Goal: Task Accomplishment & Management: Complete application form

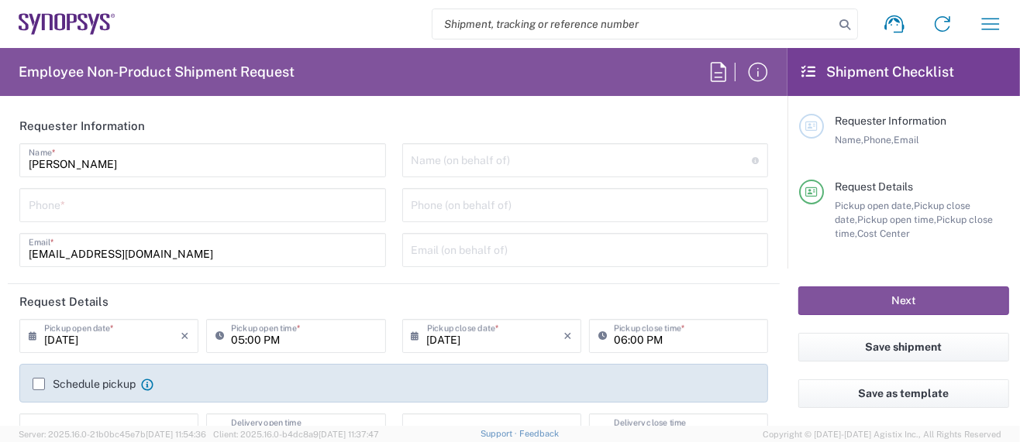
type input "Department"
type input "Delivered at Place"
type input "US01, SG, MSIP2, R&D 510464"
type input "[GEOGRAPHIC_DATA]"
type input "[US_STATE]"
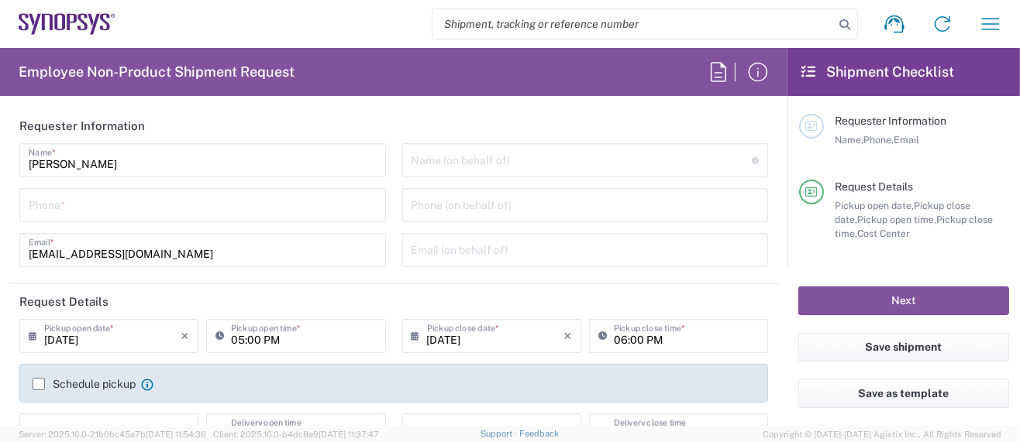
type input "[GEOGRAPHIC_DATA]"
type input "Hillsboro US03"
click at [983, 15] on icon "button" at bounding box center [990, 24] width 25 height 25
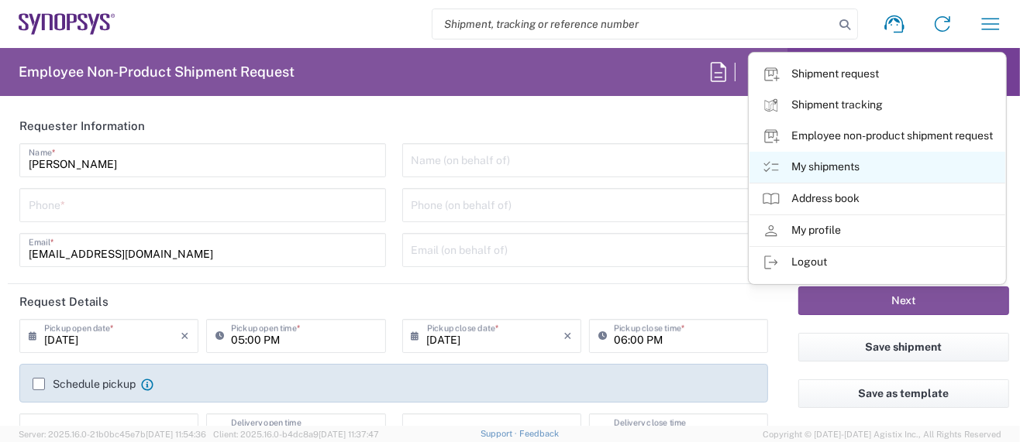
click at [839, 167] on link "My shipments" at bounding box center [877, 167] width 256 height 31
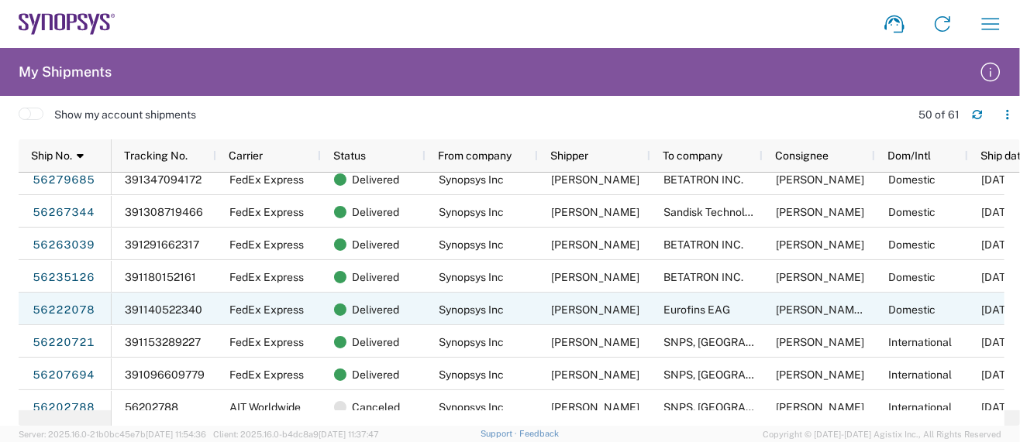
scroll to position [413, 0]
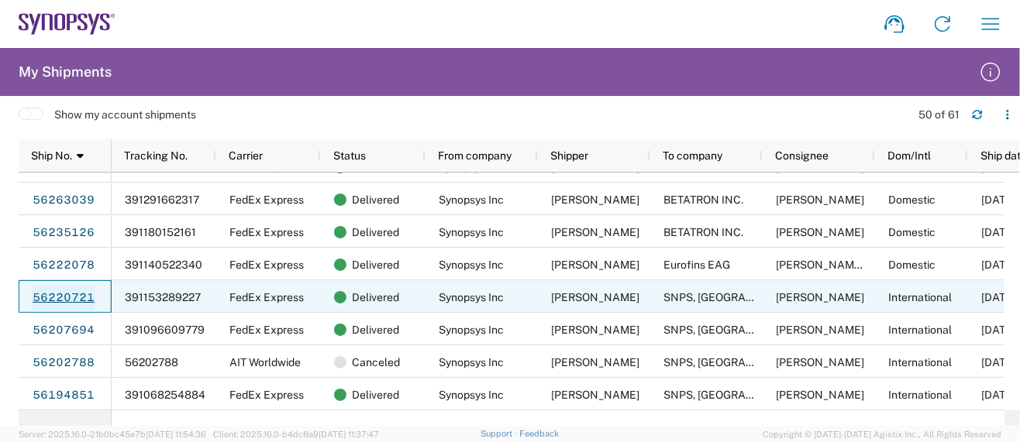
click at [75, 294] on link "56220721" at bounding box center [64, 298] width 64 height 25
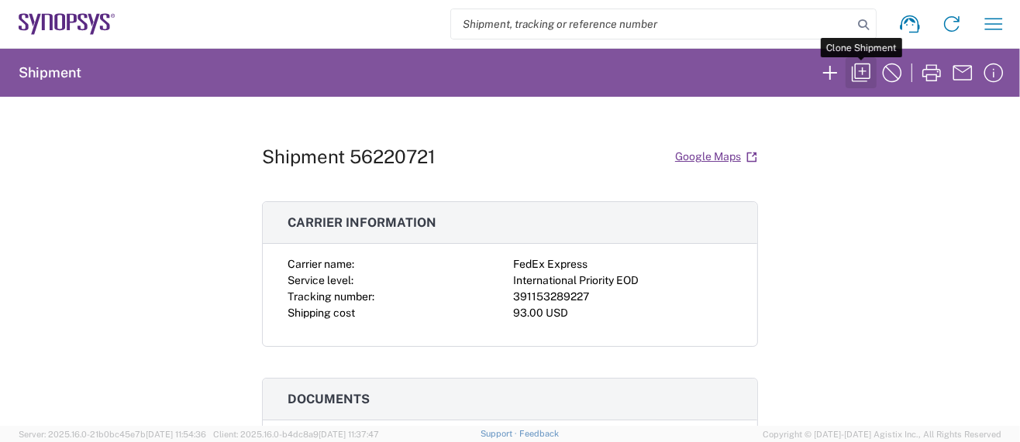
click at [858, 67] on icon "button" at bounding box center [861, 72] width 25 height 25
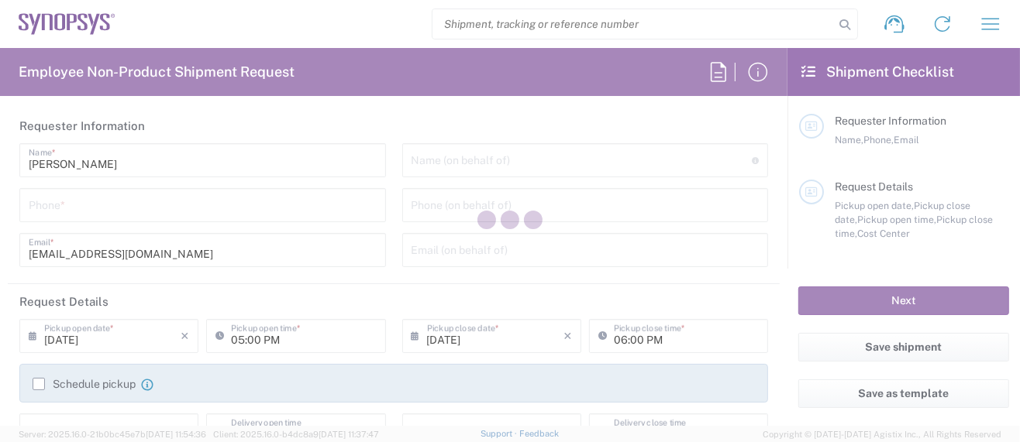
type input "5039399670"
type input "[PERSON_NAME][EMAIL_ADDRESS][DOMAIN_NAME]"
type input "04:52 PM"
type input "05:52 PM"
type input "510464"
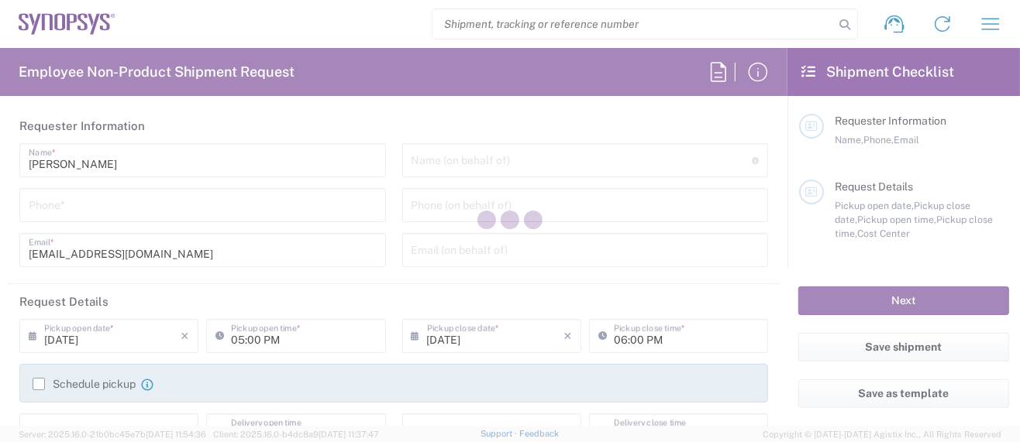
type textarea "[EMAIL_ADDRESS][DOMAIN_NAME], [EMAIL_ADDRESS][DOMAIN_NAME], [EMAIL_ADDRESS][DOM…"
type textarea "Please see attached. -[GEOGRAPHIC_DATA]"
type input "Hillsboro US03"
type input "Synopsys Inc"
type input "[STREET_ADDRESS][PERSON_NAME]"
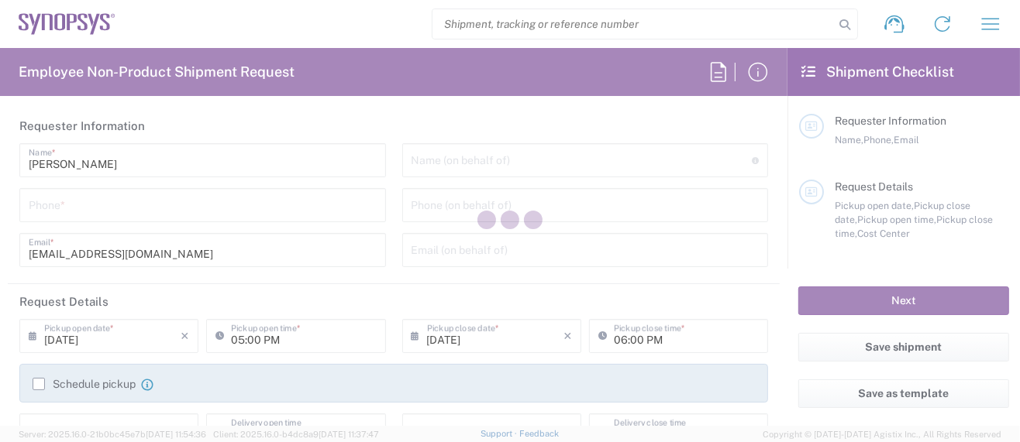
type input "Suite 400"
type input "Hillsboro"
type input "97124"
type input "[PERSON_NAME]"
type input "5039399670"
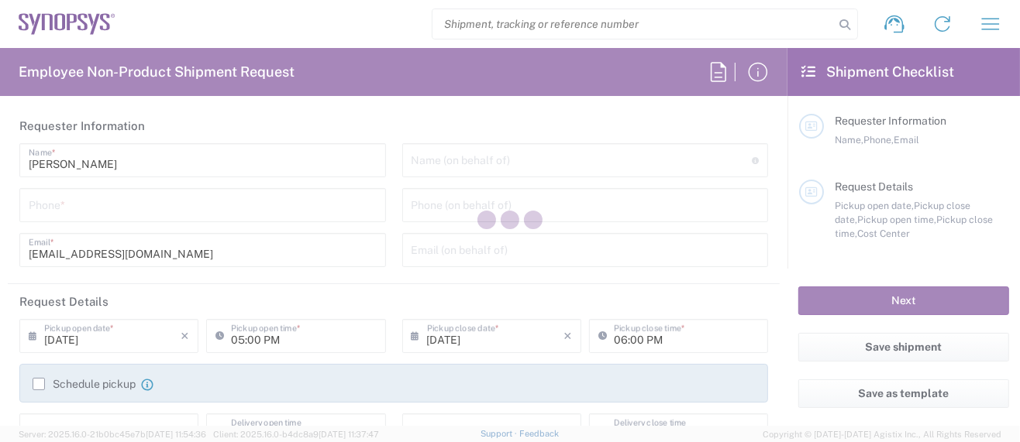
type input "[EMAIL_ADDRESS][DOMAIN_NAME]"
type input "Lisbon PT01"
type input "SNPS, [GEOGRAPHIC_DATA] Unipessoal, Lda."
type input "[GEOGRAPHIC_DATA]"
type input "Piso 2"
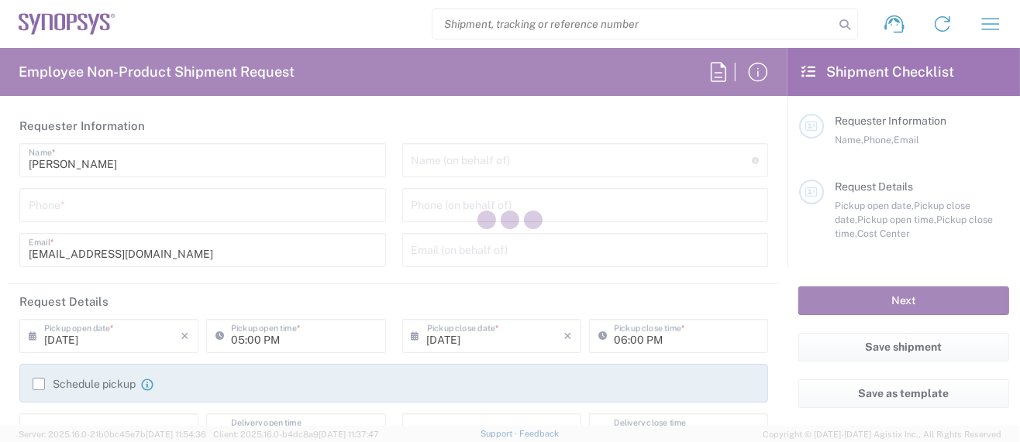
type input "Porto Salvo"
type input "[GEOGRAPHIC_DATA]"
type input "2740-267"
type input "[PERSON_NAME]"
type input "351911999307"
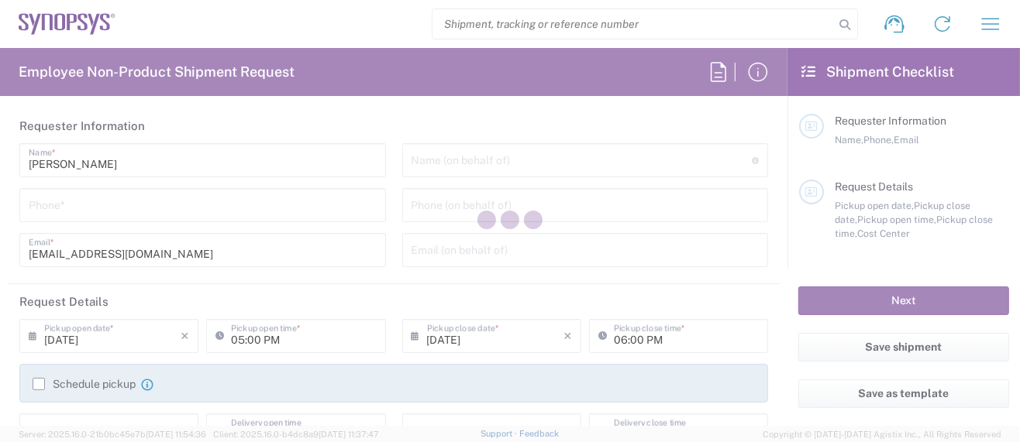
type input "[EMAIL_ADDRESS][DOMAIN_NAME]"
type input "[PERSON_NAME]"
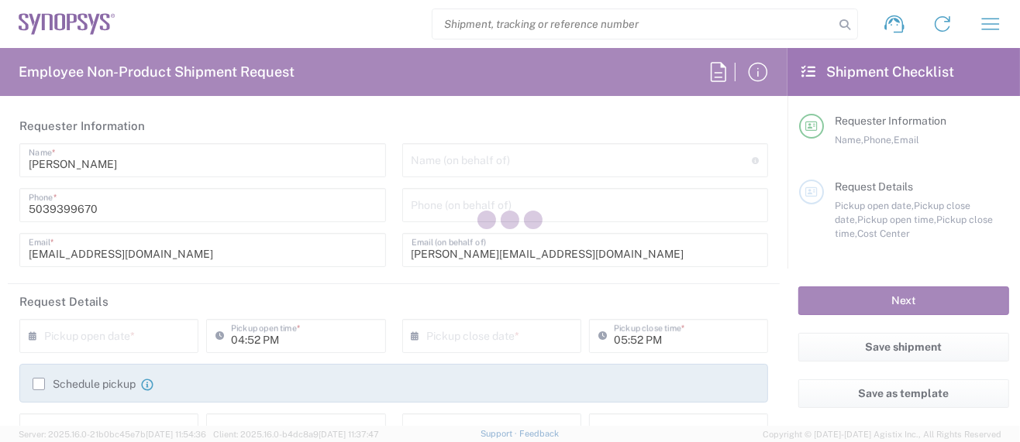
type input "[US_STATE]"
type input "Large Box"
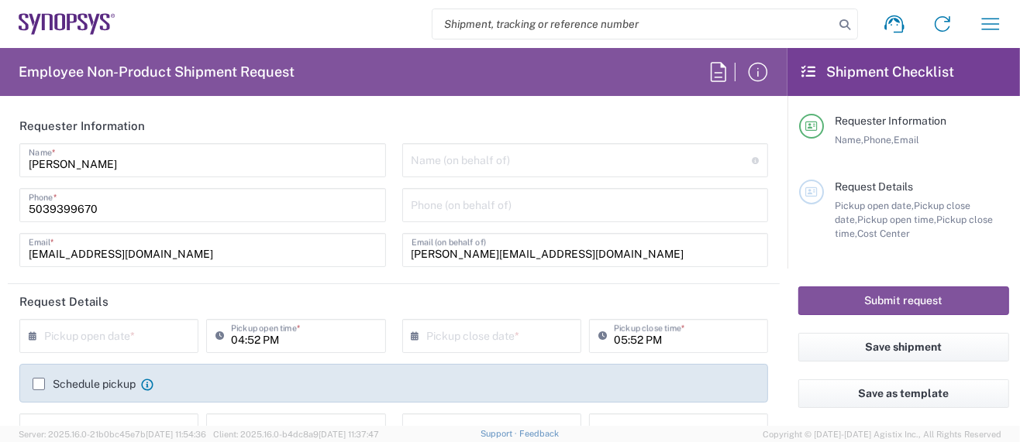
type input "US01, SG, MSIP2, R&D 510464"
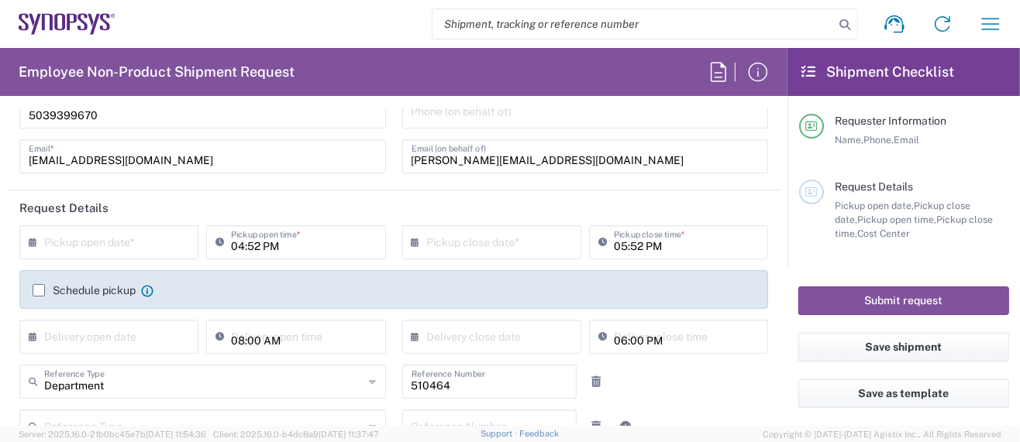
scroll to position [103, 0]
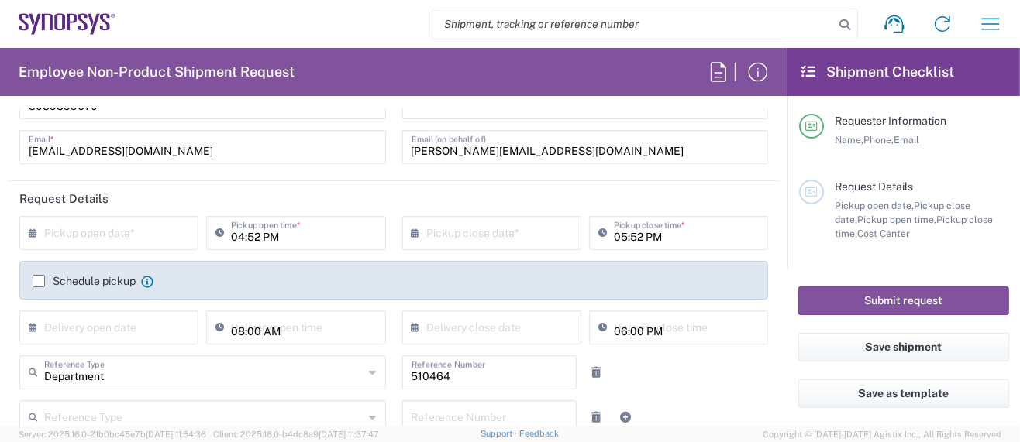
click at [123, 231] on input "text" at bounding box center [112, 232] width 136 height 27
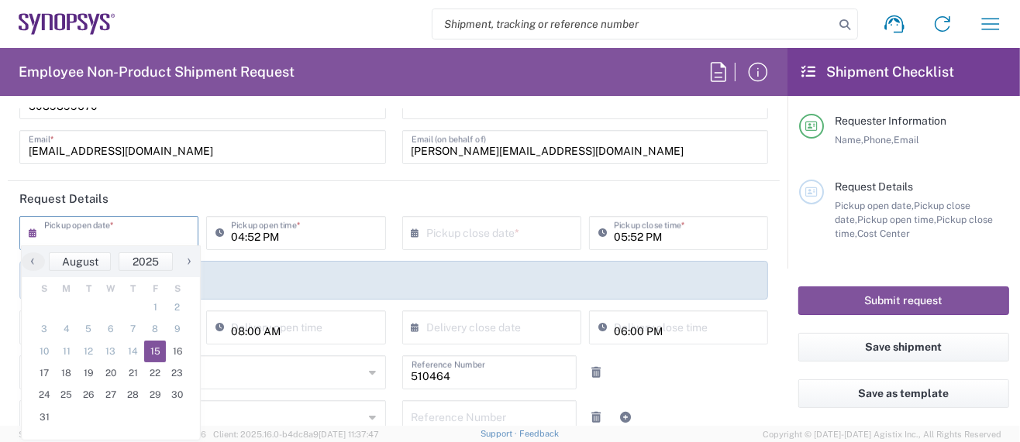
click at [153, 344] on span "15" at bounding box center [155, 352] width 22 height 22
type input "[DATE]"
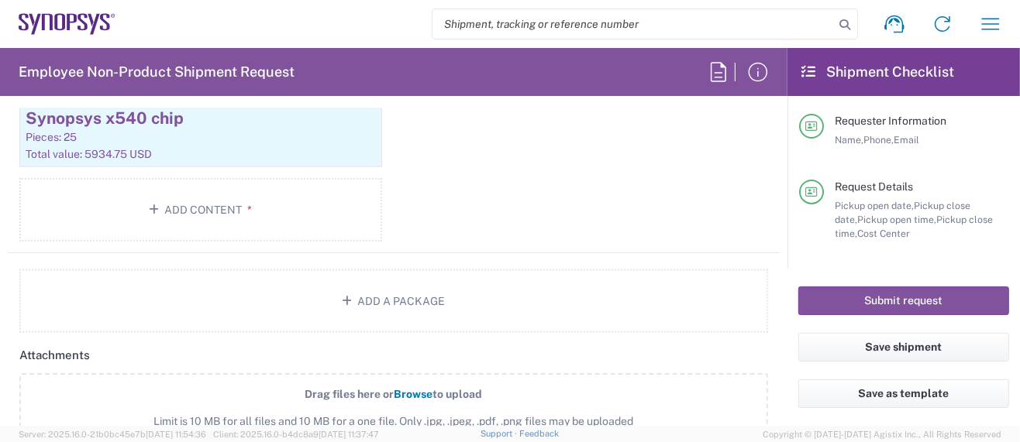
scroll to position [1446, 0]
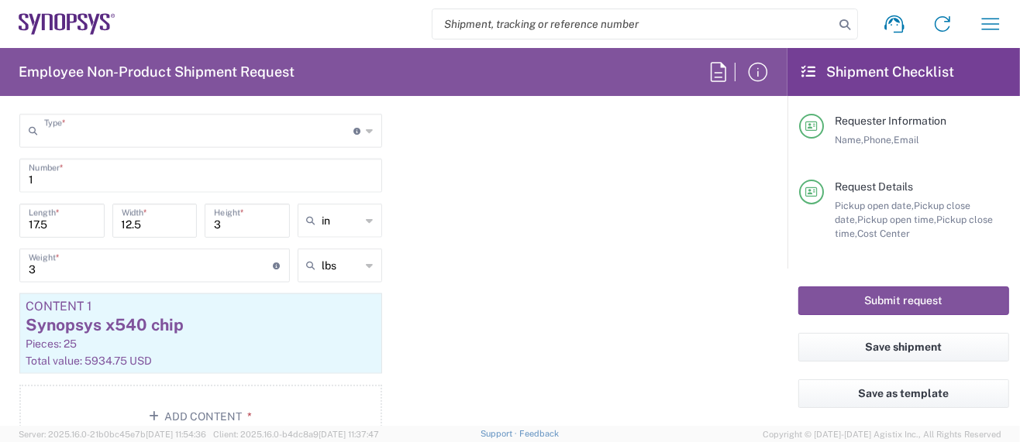
click at [115, 129] on input "text" at bounding box center [198, 129] width 309 height 27
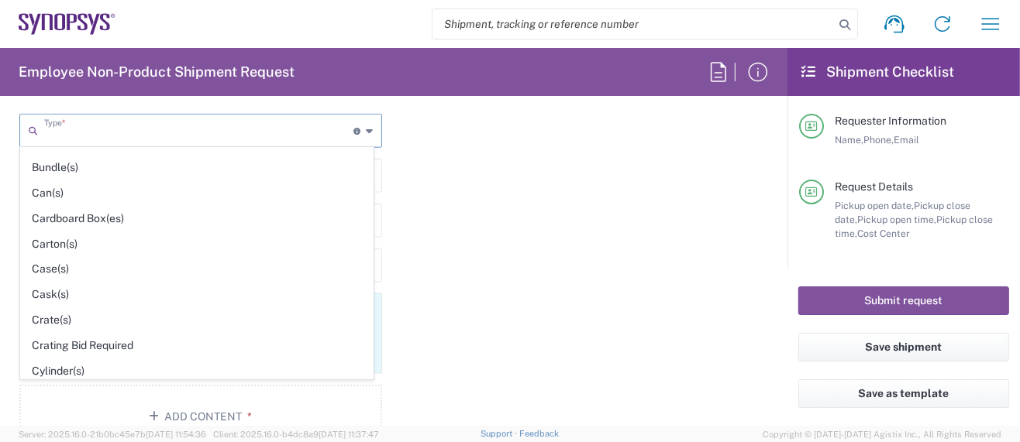
scroll to position [153, 0]
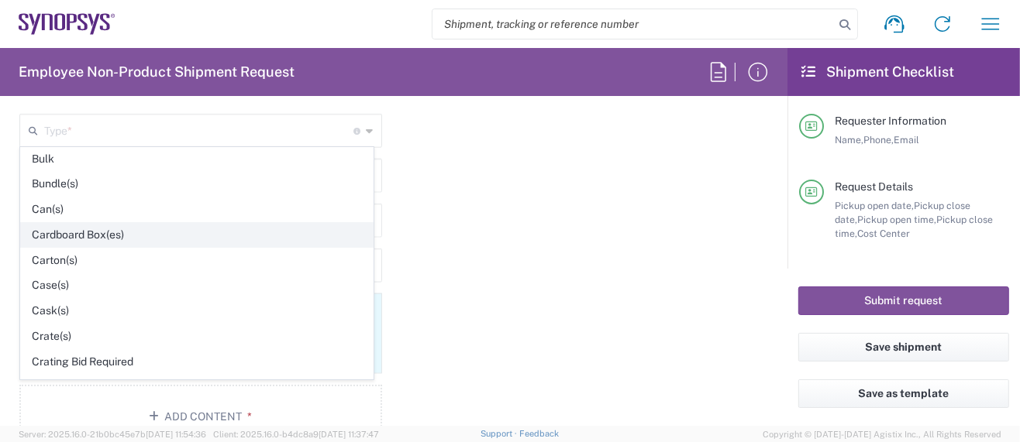
click at [120, 229] on span "Cardboard Box(es)" at bounding box center [197, 235] width 352 height 24
type input "Cardboard Box(es)"
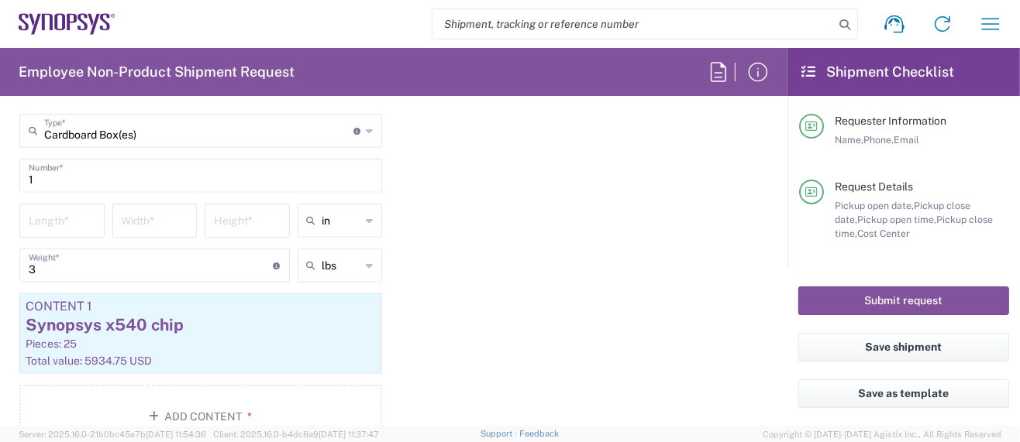
click at [55, 213] on input "number" at bounding box center [62, 219] width 67 height 27
type input "19"
type input "13"
type input "10"
click at [33, 262] on input "3" at bounding box center [151, 264] width 245 height 27
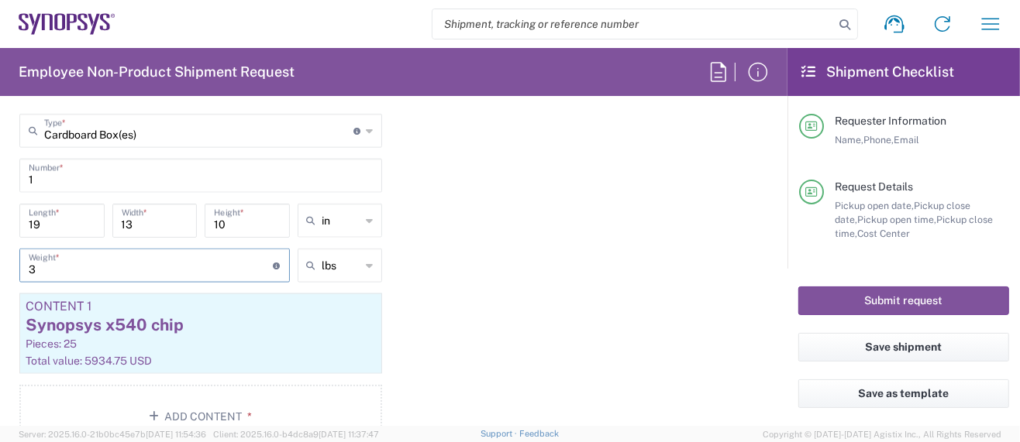
drag, startPoint x: 34, startPoint y: 262, endPoint x: 21, endPoint y: 263, distance: 13.3
click at [21, 263] on div "3 Weight * Total weight of package(s) in pounds or kilograms" at bounding box center [154, 266] width 270 height 34
type input "12.00"
click at [192, 354] on div "Total value: 5934.75 USD" at bounding box center [201, 361] width 350 height 14
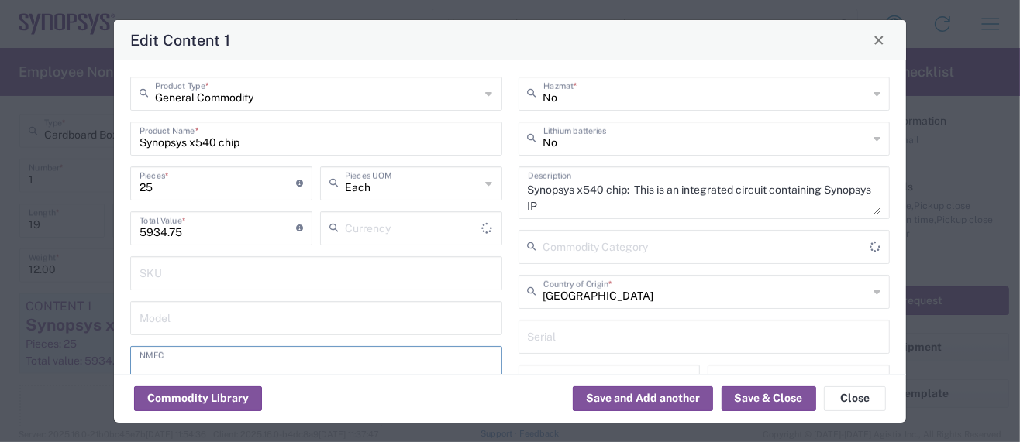
click at [192, 350] on input "text" at bounding box center [315, 362] width 353 height 27
type input "US Dollar"
type input "BIS"
type input "NLR - No License Required"
drag, startPoint x: 203, startPoint y: 142, endPoint x: 219, endPoint y: 138, distance: 16.7
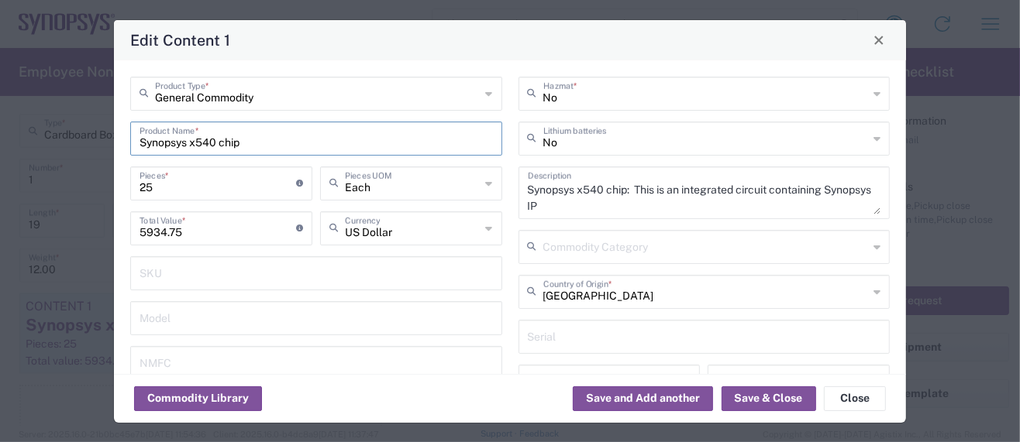
click at [203, 142] on input "Synopsys x540 chip" at bounding box center [315, 137] width 353 height 27
type input "Synopsys x574 chip"
click at [585, 190] on textarea "Synopsys x540 chip: This is an integrated circuit containing Synopsys IP" at bounding box center [704, 192] width 353 height 43
click at [219, 145] on input "Synopsys x574 chip" at bounding box center [315, 137] width 353 height 27
click at [597, 188] on textarea "Synopsys x57440 chip: This is an integrated circuit containing Synopsys IP" at bounding box center [704, 192] width 353 height 43
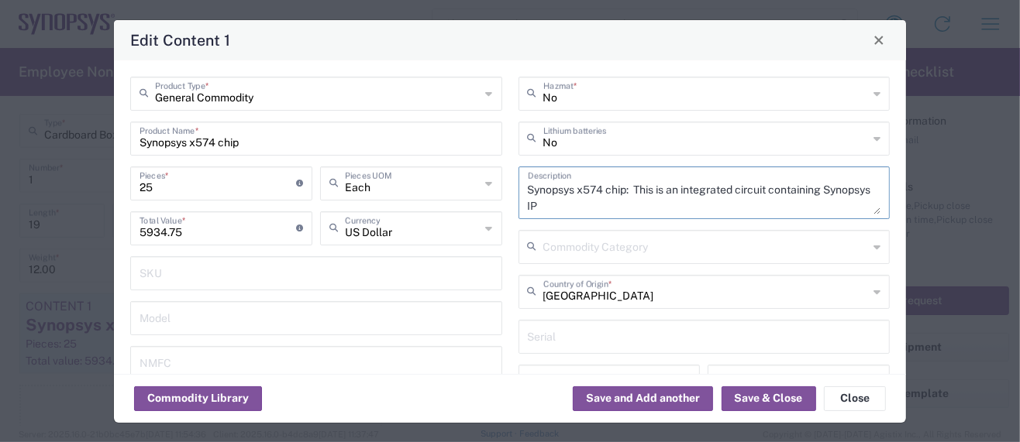
type textarea "Synopsys x574 chip: This is an integrated circuit containing Synopsys IP"
drag, startPoint x: 192, startPoint y: 229, endPoint x: 96, endPoint y: 225, distance: 96.2
click at [96, 225] on div "Edit Content 1 General Commodity Product Type * Synopsys x574 chip Product Name…" at bounding box center [510, 221] width 1020 height 442
drag, startPoint x: 154, startPoint y: 188, endPoint x: 108, endPoint y: 185, distance: 46.6
click at [108, 185] on div "Edit Content 1 General Commodity Product Type * Synopsys x574 chip Product Name…" at bounding box center [510, 221] width 1020 height 442
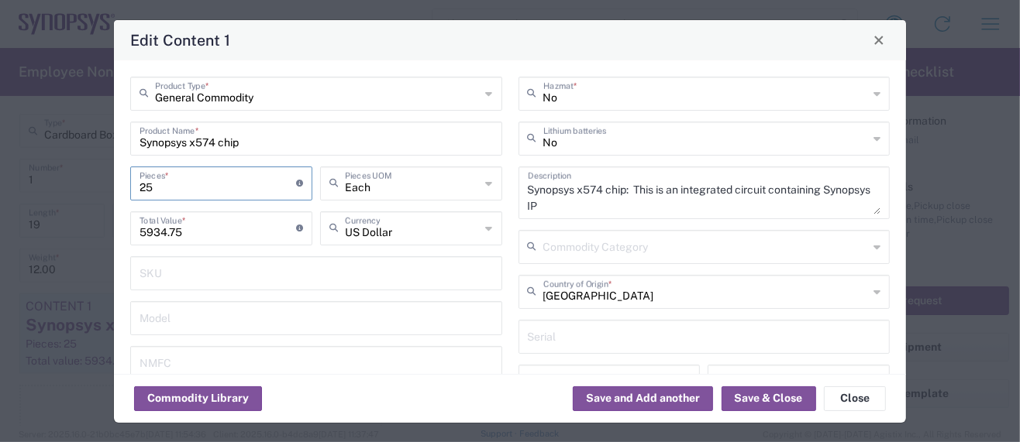
type input "1"
type input "237.39"
type input "1"
drag, startPoint x: 177, startPoint y: 233, endPoint x: 71, endPoint y: 222, distance: 106.0
click at [71, 222] on div "Edit Content 1 General Commodity Product Type * Synopsys x574 chip Product Name…" at bounding box center [510, 221] width 1020 height 442
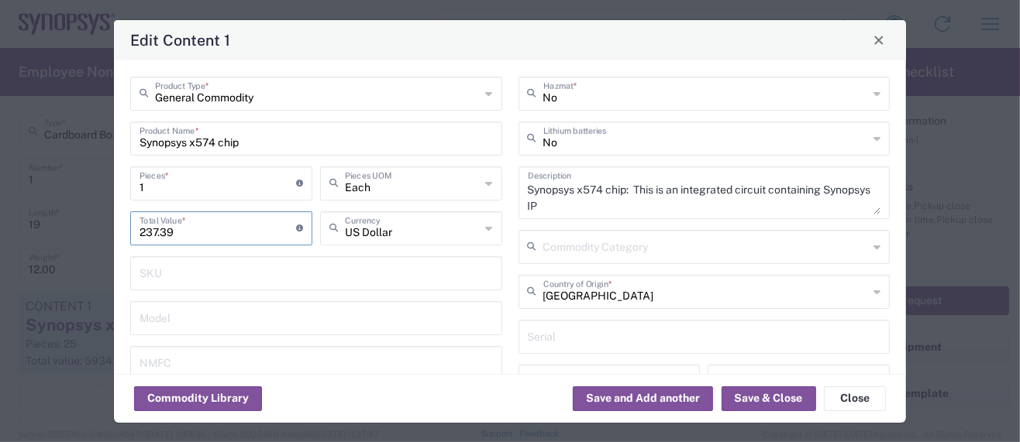
paste input "187.86"
type input "187.86"
click at [146, 185] on input "1" at bounding box center [217, 182] width 157 height 27
type input "16"
type input "3005.76"
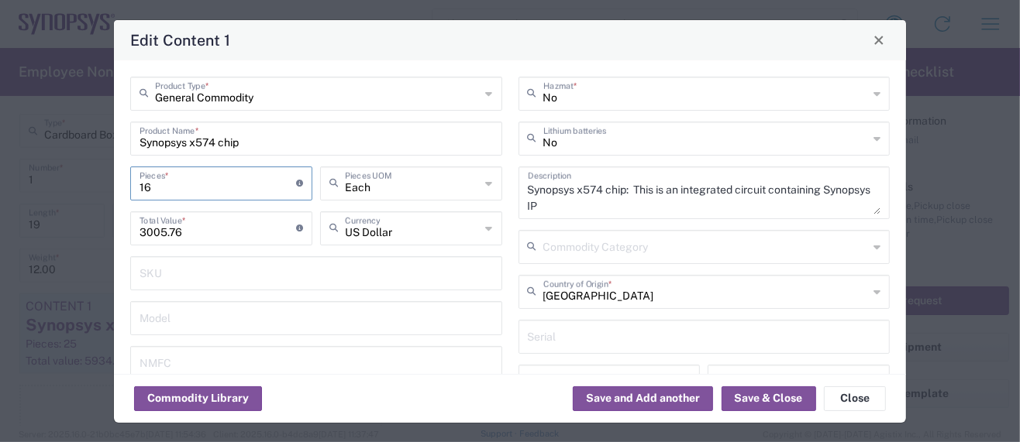
type input "165"
type input "30996.9"
type input "165"
click at [738, 394] on button "Save & Close" at bounding box center [768, 399] width 95 height 25
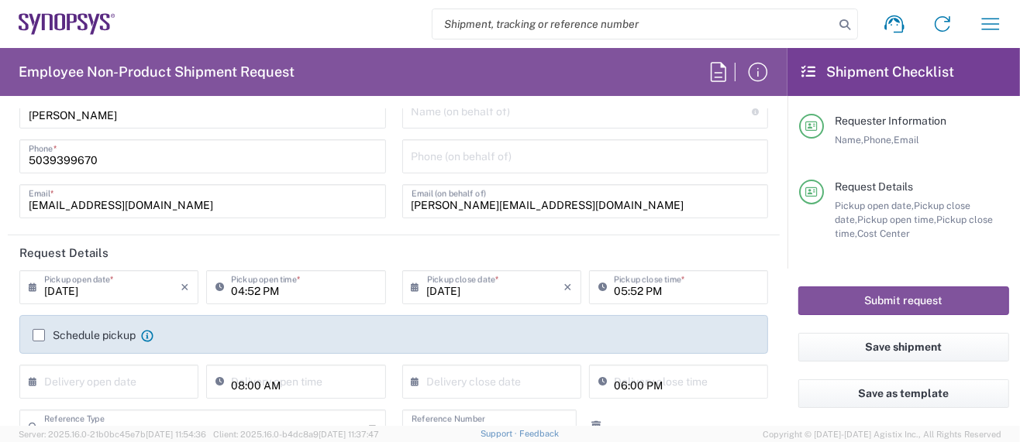
scroll to position [0, 0]
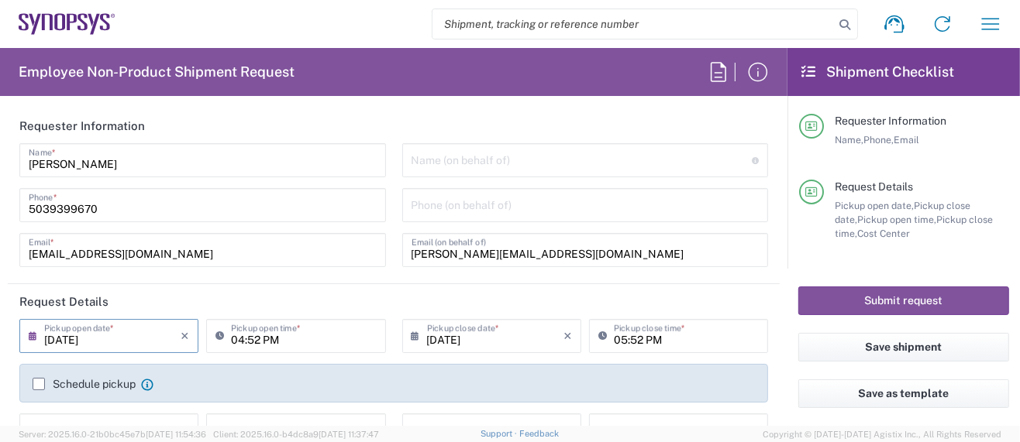
click at [155, 332] on input "[DATE]" at bounding box center [112, 335] width 136 height 27
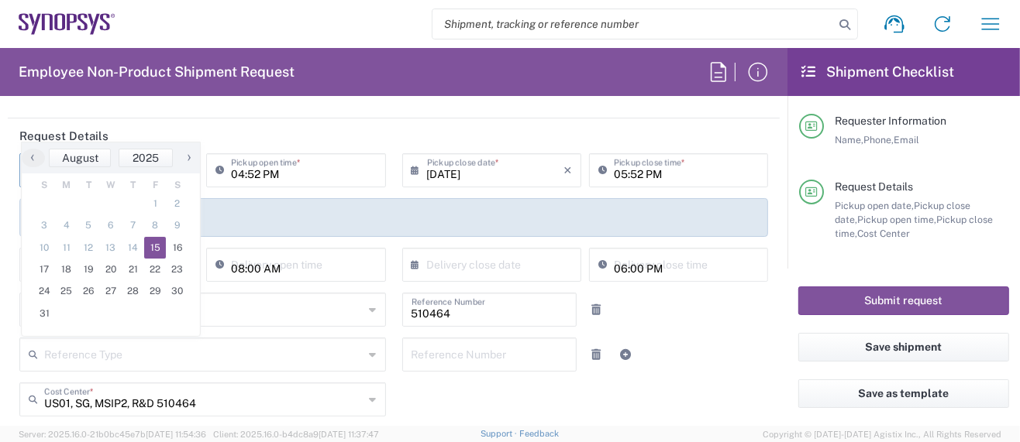
scroll to position [206, 0]
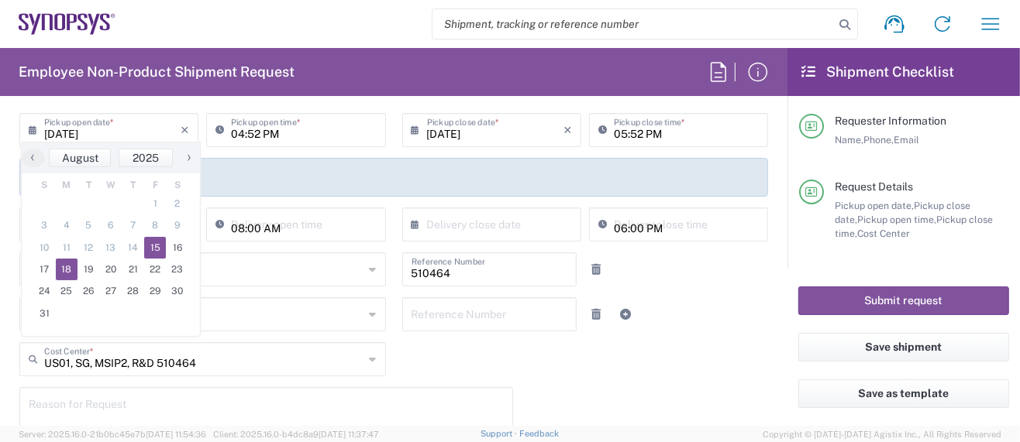
click at [70, 267] on span "18" at bounding box center [67, 270] width 22 height 22
type input "[DATE]"
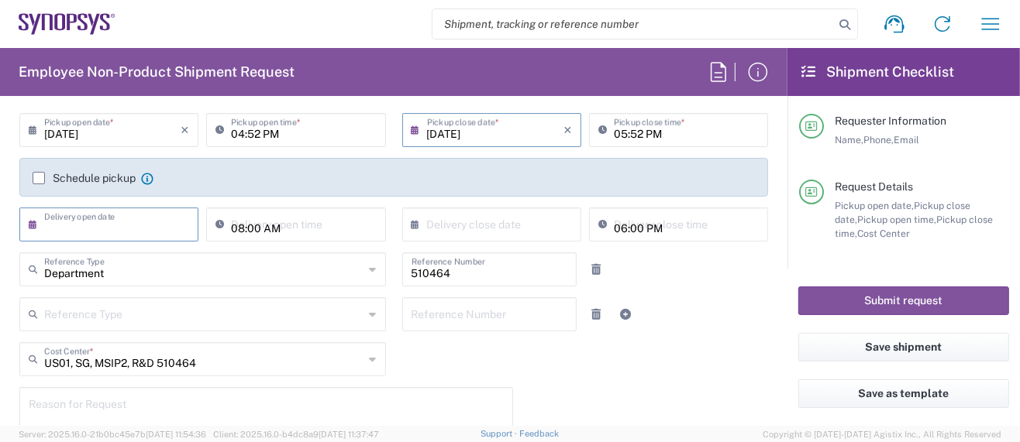
click at [152, 229] on input "text" at bounding box center [112, 223] width 136 height 27
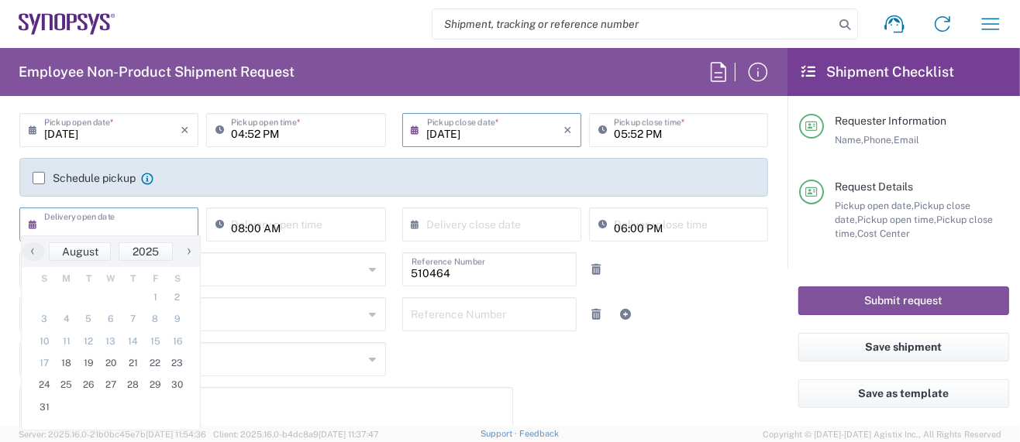
click at [235, 131] on input "04:52 PM" at bounding box center [303, 128] width 145 height 27
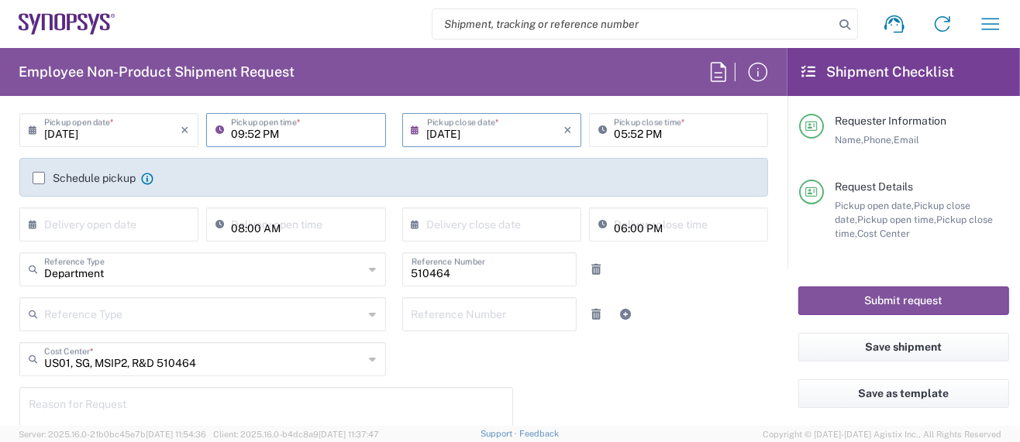
drag, startPoint x: 245, startPoint y: 132, endPoint x: 329, endPoint y: 131, distance: 83.7
click at [326, 131] on input "09:52 PM" at bounding box center [303, 128] width 145 height 27
type input "09:00 AM"
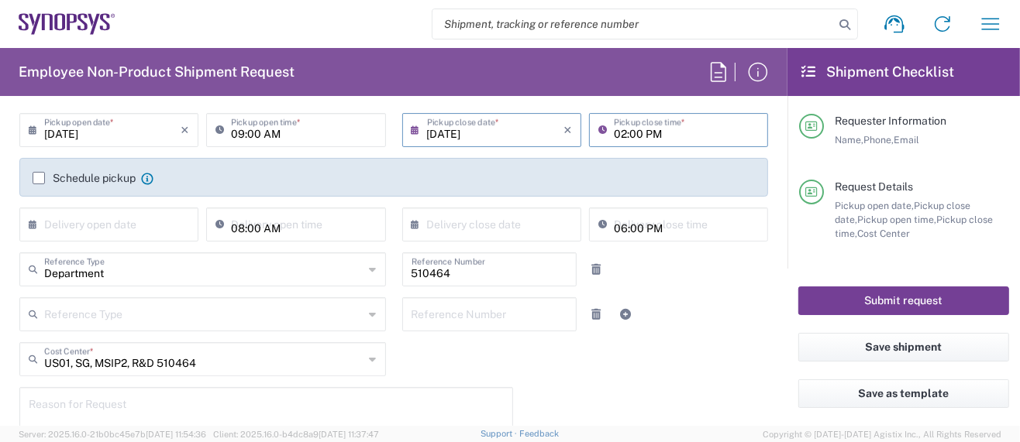
type input "02:00 PM"
click at [825, 298] on button "Submit request" at bounding box center [903, 301] width 211 height 29
